Goal: Find specific page/section: Find specific page/section

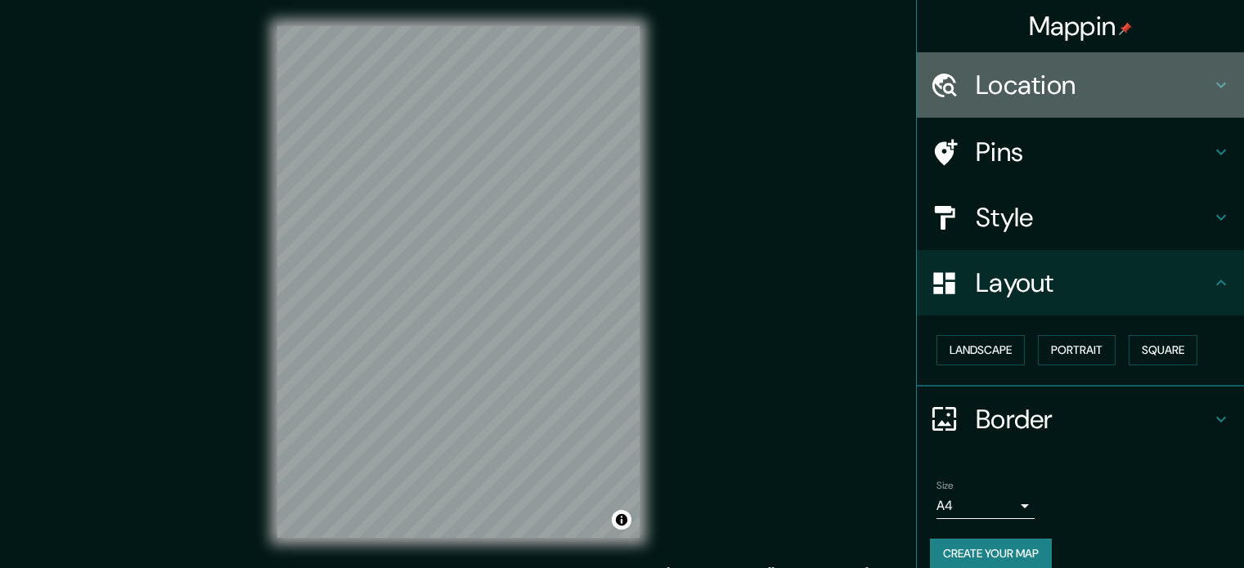
click at [1066, 52] on div "Location" at bounding box center [1080, 84] width 327 height 65
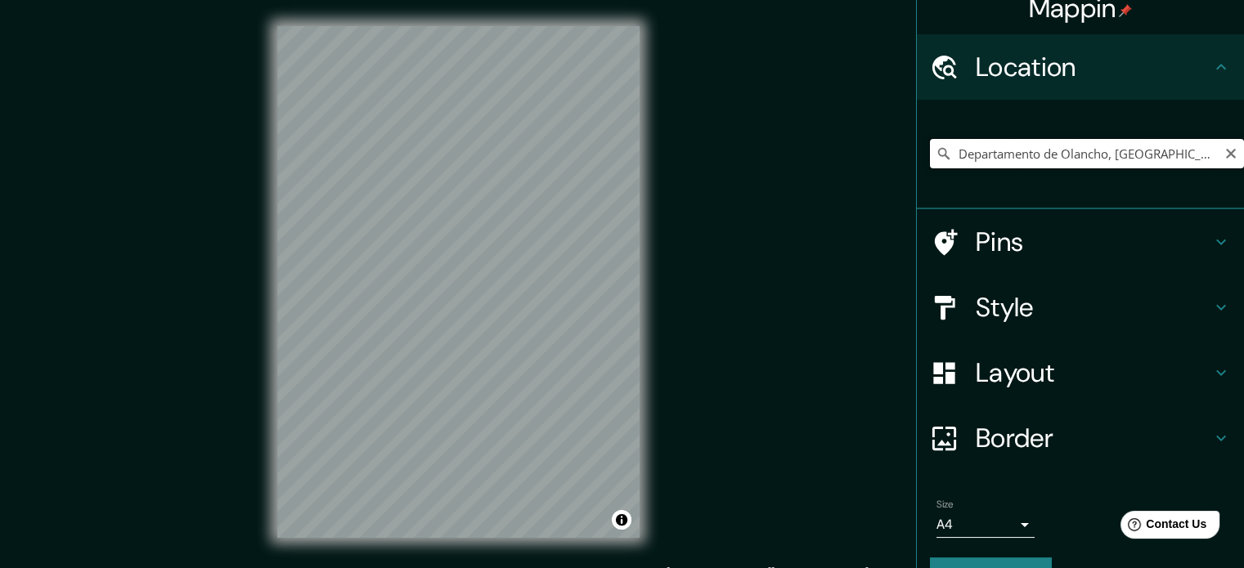
click at [1033, 152] on input "Departamento de Olancho, [GEOGRAPHIC_DATA]" at bounding box center [1087, 153] width 314 height 29
click at [1028, 150] on input "Departamento de Olancho, [GEOGRAPHIC_DATA]" at bounding box center [1087, 153] width 314 height 29
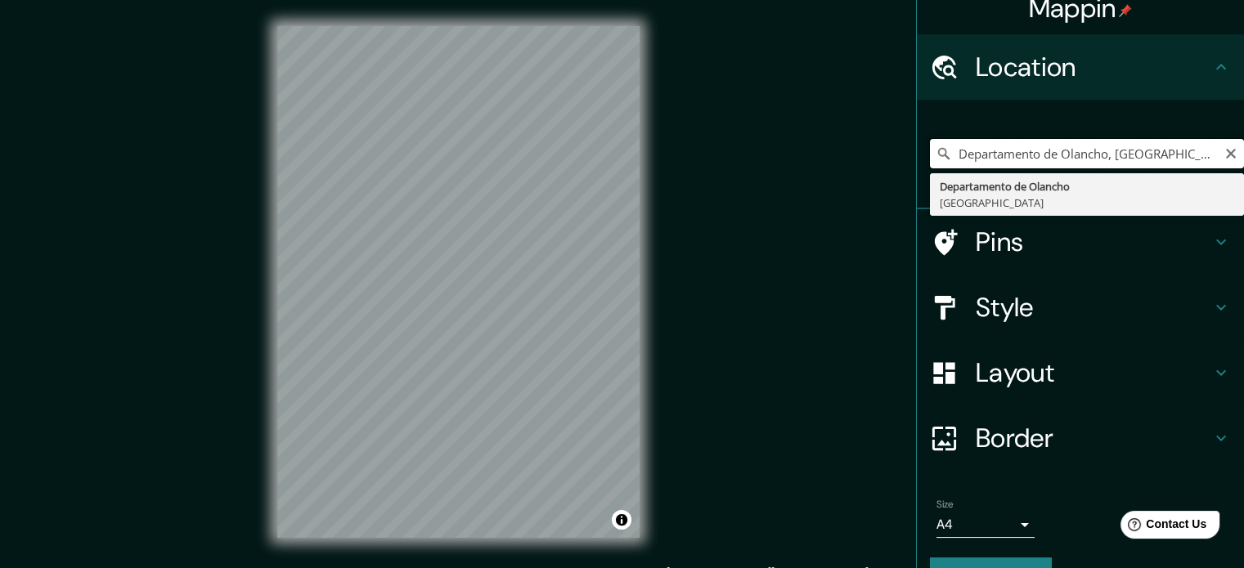
click at [1028, 150] on input "Departamento de Olancho, [GEOGRAPHIC_DATA]" at bounding box center [1087, 153] width 314 height 29
paste input "[GEOGRAPHIC_DATA]"
type input "[GEOGRAPHIC_DATA]"
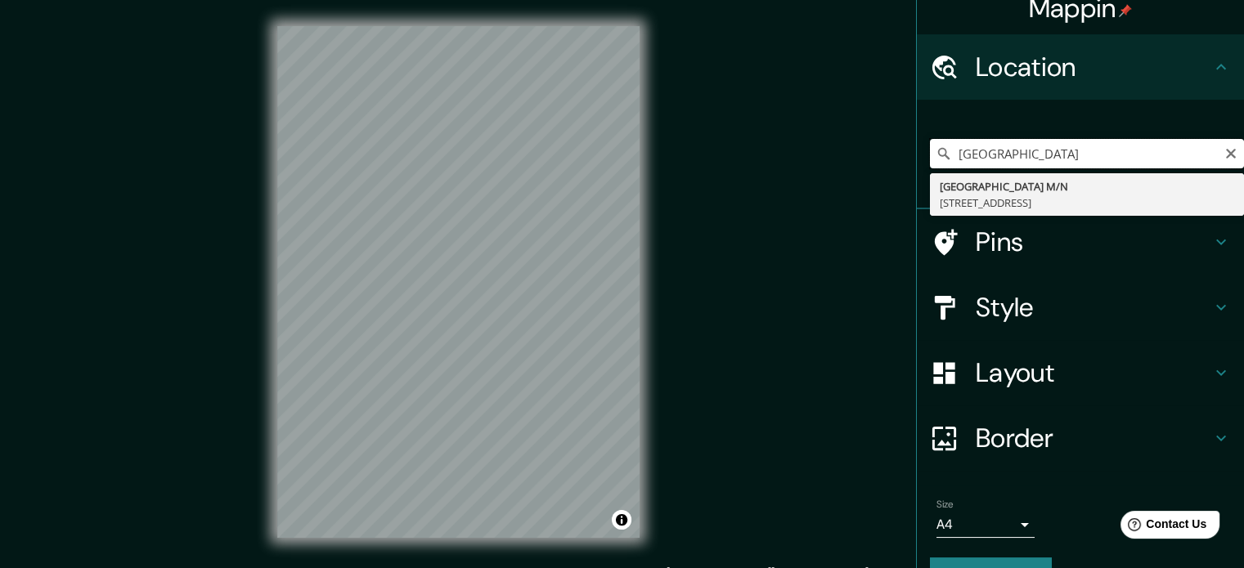
drag, startPoint x: 1112, startPoint y: 154, endPoint x: 913, endPoint y: 166, distance: 199.9
click at [930, 165] on input "[GEOGRAPHIC_DATA]" at bounding box center [1087, 153] width 314 height 29
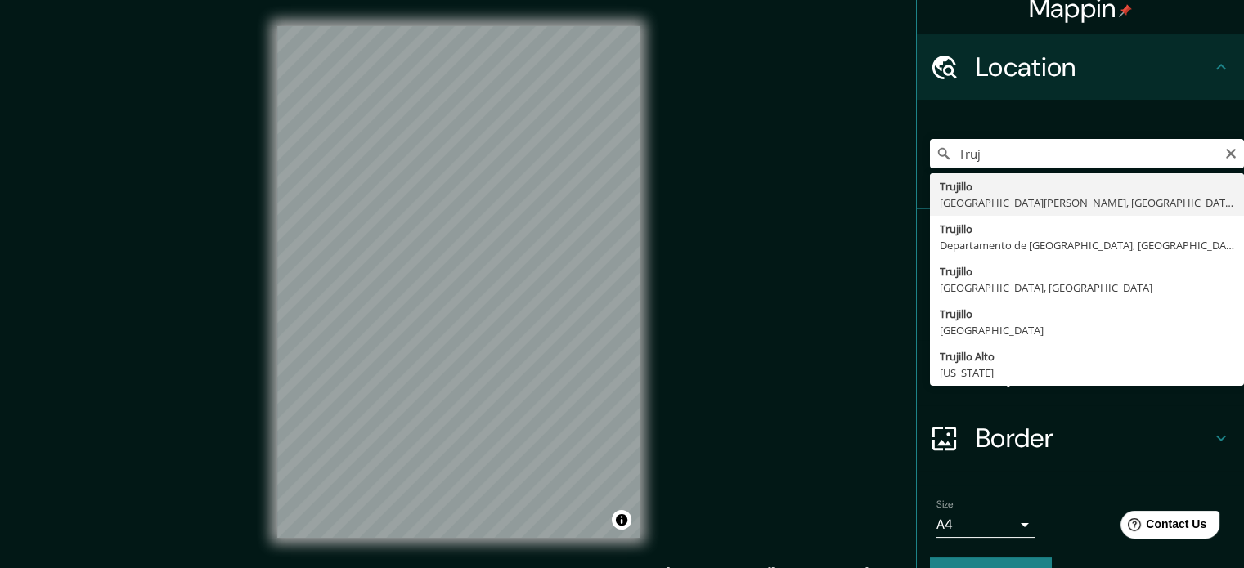
type input "[GEOGRAPHIC_DATA], [GEOGRAPHIC_DATA][PERSON_NAME], [GEOGRAPHIC_DATA]"
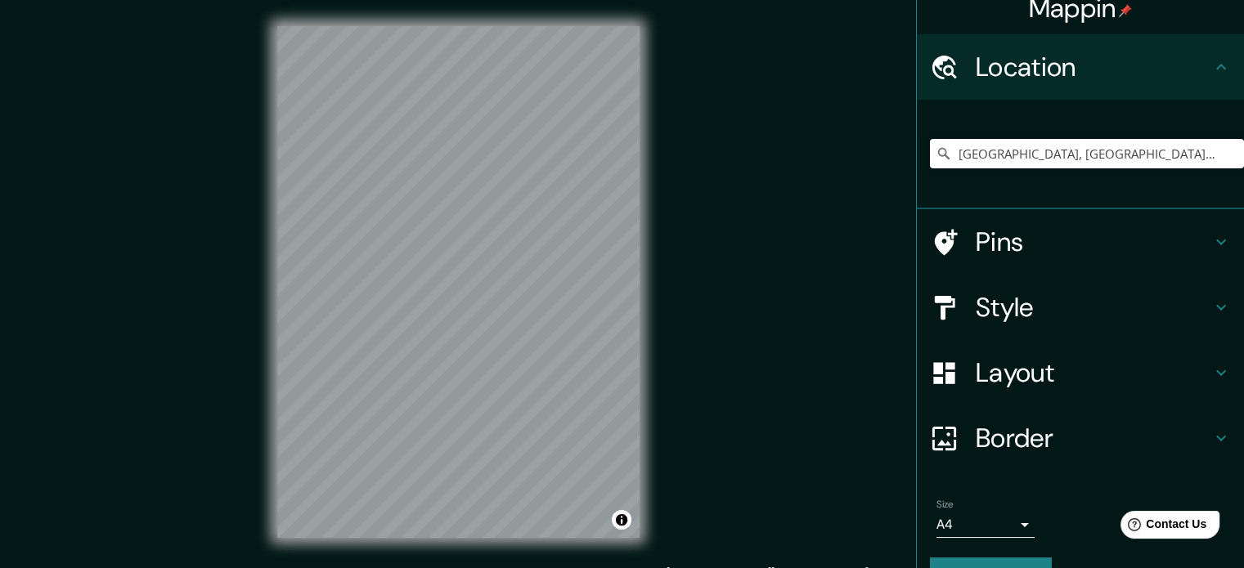
click at [662, 307] on div "© Mapbox © OpenStreetMap Improve this map" at bounding box center [458, 282] width 415 height 564
